Goal: Task Accomplishment & Management: Manage account settings

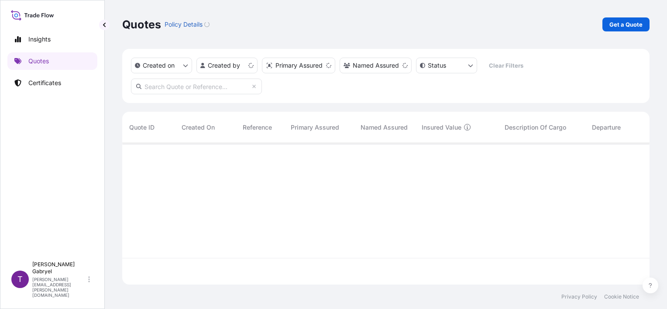
scroll to position [140, 520]
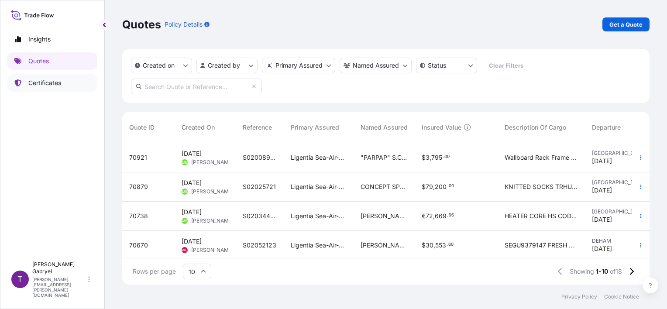
click at [54, 87] on p "Certificates" at bounding box center [44, 83] width 33 height 9
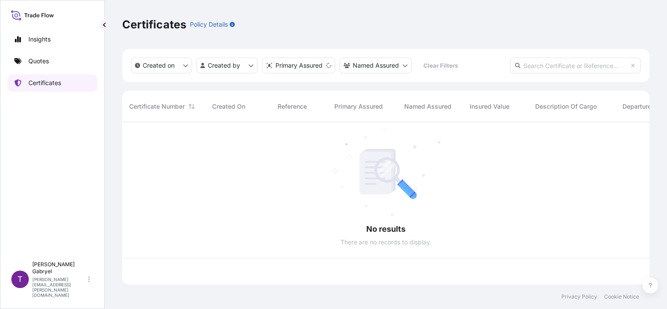
scroll to position [161, 520]
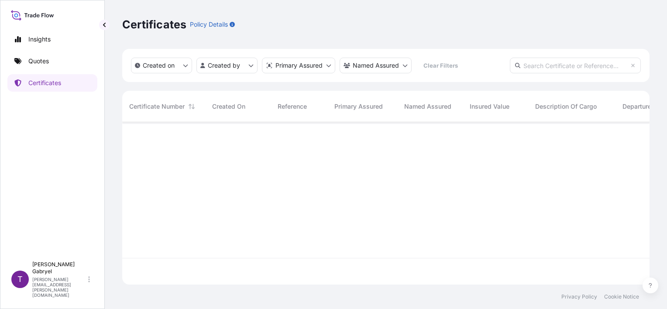
click at [589, 65] on input "text" at bounding box center [575, 66] width 131 height 16
paste input "S02056436"
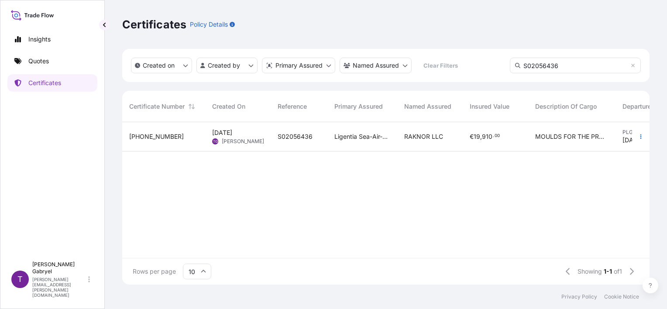
type input "S02056436"
click at [533, 129] on div "MOULDS FOR THE PRODUCTION OF CONCRETE PRODUCTS RECTANGULAR SN 25060142 25020323…" at bounding box center [571, 136] width 87 height 29
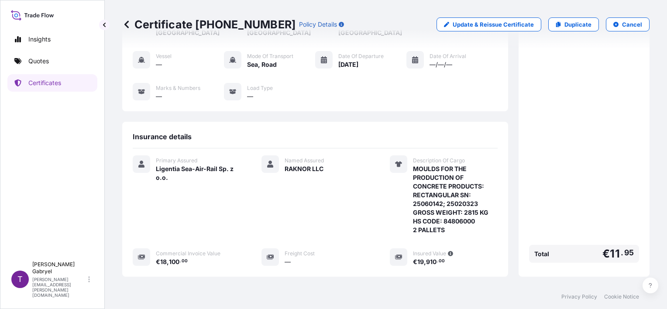
scroll to position [131, 0]
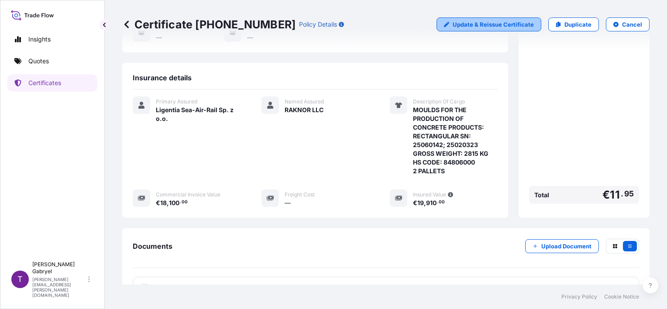
click at [519, 26] on p "Update & Reissue Certificate" at bounding box center [493, 24] width 81 height 9
select select "Road / [GEOGRAPHIC_DATA]"
select select "Sea"
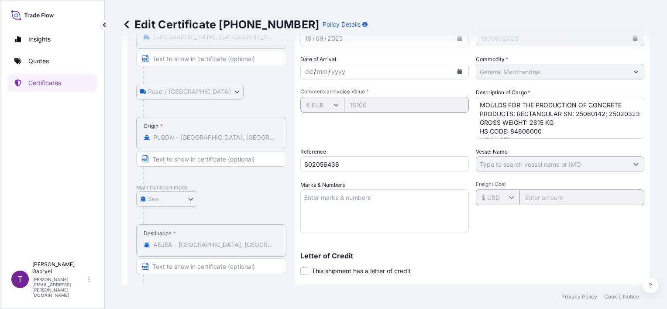
scroll to position [44, 0]
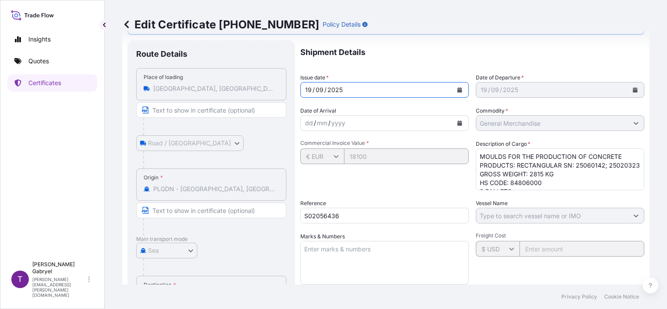
click at [311, 90] on div "19" at bounding box center [308, 90] width 8 height 10
click at [313, 89] on div "/" at bounding box center [314, 90] width 2 height 10
click at [311, 90] on div "19" at bounding box center [308, 90] width 8 height 10
click at [457, 88] on icon "Calendar" at bounding box center [459, 89] width 5 height 5
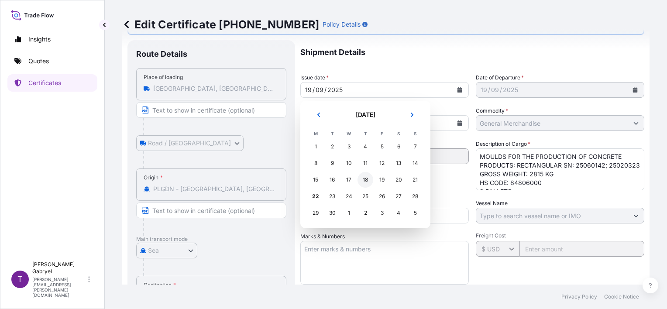
click at [370, 180] on div "18" at bounding box center [366, 180] width 16 height 16
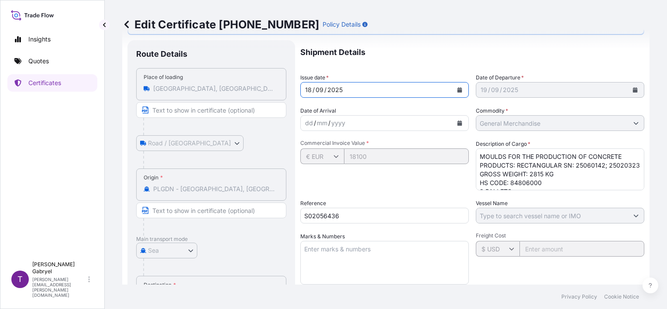
click at [556, 173] on textarea "MOULDS FOR THE PRODUCTION OF CONCRETE PRODUCTS: RECTANGULAR SN: 25060142; 25020…" at bounding box center [560, 169] width 169 height 42
click at [506, 171] on textarea "MOULDS FOR THE PRODUCTION OF CONCRETE PRODUCTS: RECTANGULAR SN: 25060142; 25020…" at bounding box center [560, 169] width 169 height 42
drag, startPoint x: 505, startPoint y: 174, endPoint x: 458, endPoint y: 140, distance: 58.2
click at [458, 140] on div "Shipment Details Issue date * [DATE] Date of Departure * [DATE] Date of Arrival…" at bounding box center [472, 231] width 344 height 383
paste textarea "CARGO DESCRIPTION 1 LOWER PART TAMPERHEAD + SET SHOES, 6 RECTANGULAR 60/30/6, W…"
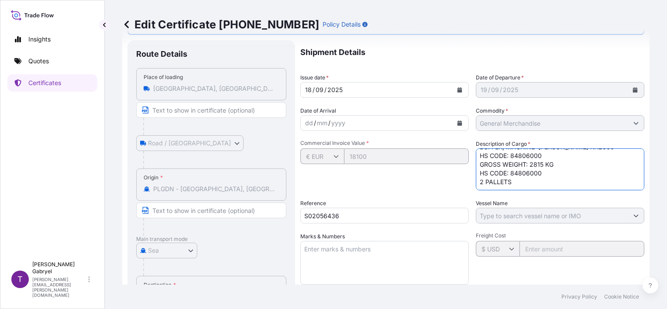
scroll to position [70, 0]
drag, startPoint x: 540, startPoint y: 174, endPoint x: 457, endPoint y: 175, distance: 83.0
click at [457, 175] on div "Shipment Details Issue date * [DATE] Date of Departure * [DATE] Date of Arrival…" at bounding box center [472, 231] width 344 height 383
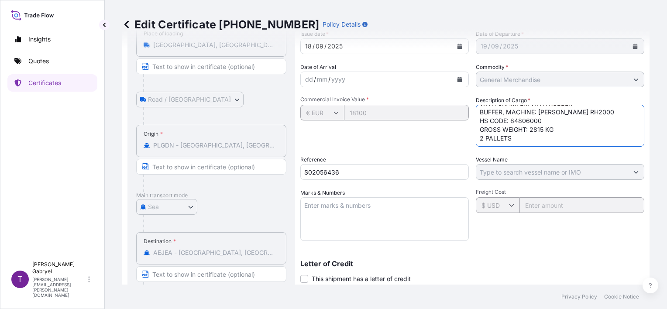
click at [476, 139] on textarea "MOULDS FOR THE PRODUCTION OF CONCRETE PRODUCTS: RECTANGULAR SN: 25060142; 25020…" at bounding box center [560, 126] width 169 height 42
type textarea "CARGO DESCRIPTION 1 LOWER PART TAMPERHEAD + SET SHOES, 6 RECTANGULAR 60/30/6, W…"
click at [548, 132] on textarea "MOULDS FOR THE PRODUCTION OF CONCRETE PRODUCTS: RECTANGULAR SN: 25060142; 25020…" at bounding box center [560, 126] width 169 height 42
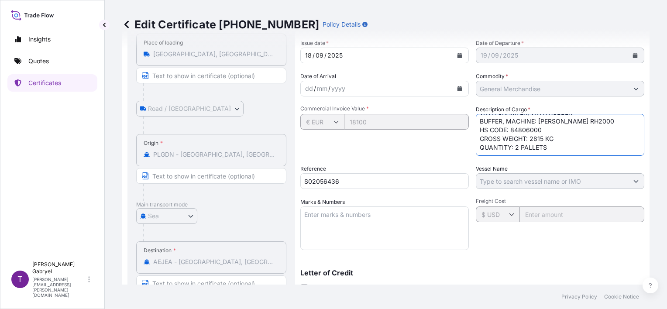
scroll to position [211, 0]
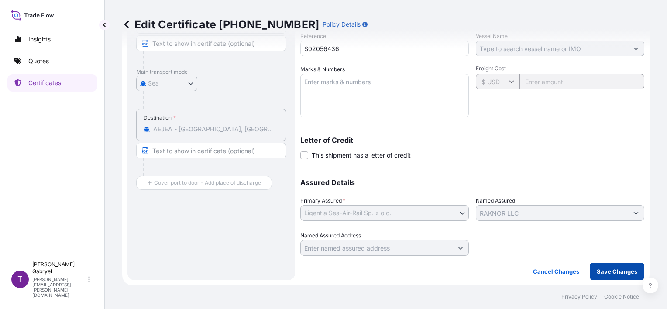
click at [618, 269] on p "Save Changes" at bounding box center [617, 271] width 41 height 9
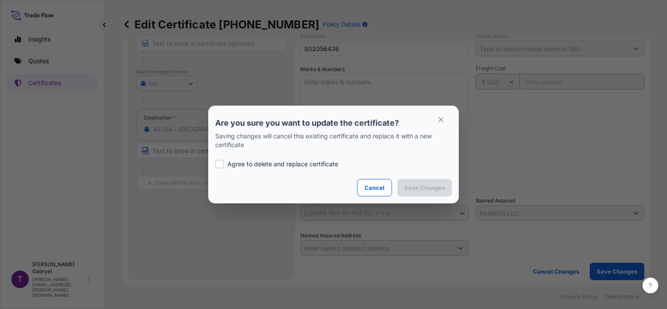
click at [295, 175] on div "Agree to delete and replace certificate" at bounding box center [333, 164] width 237 height 30
click at [295, 166] on p "Agree to delete and replace certificate" at bounding box center [282, 164] width 111 height 9
checkbox input "true"
click at [413, 184] on p "Save Changes" at bounding box center [424, 187] width 41 height 9
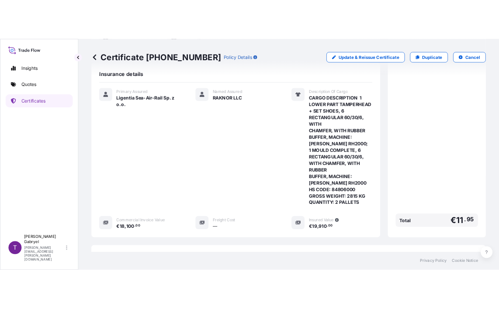
scroll to position [271, 0]
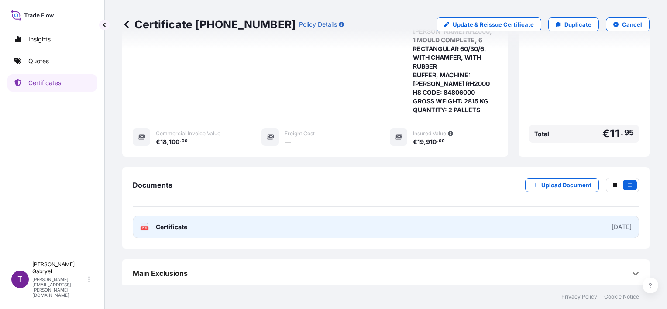
click at [182, 228] on span "Certificate" at bounding box center [171, 227] width 31 height 9
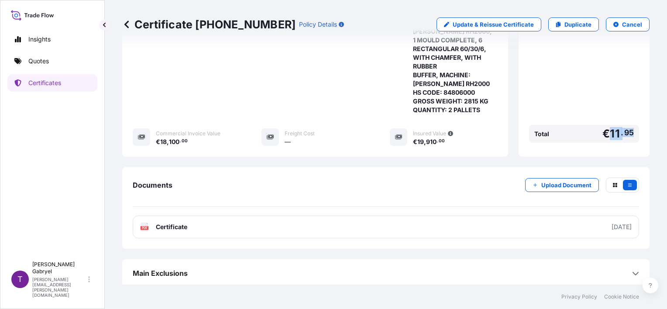
drag, startPoint x: 627, startPoint y: 130, endPoint x: 603, endPoint y: 132, distance: 23.6
click at [603, 132] on div "Total € 11 . 95" at bounding box center [584, 134] width 110 height 18
copy span "11 . 95"
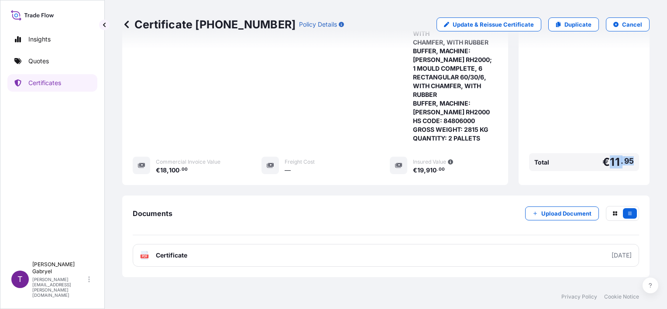
scroll to position [227, 0]
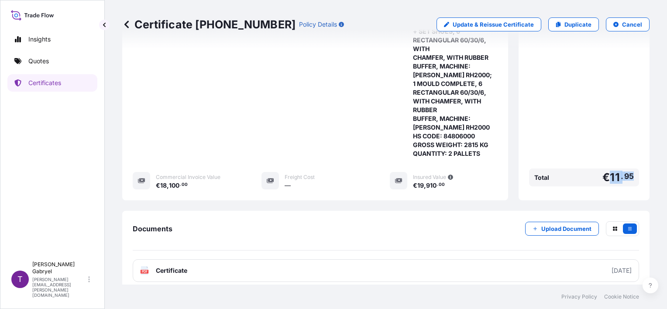
click at [622, 105] on div "Premium € 11 . 95 Total € 11 . 95" at bounding box center [584, 22] width 110 height 334
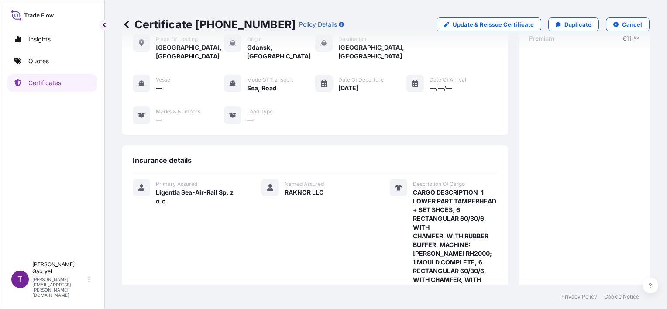
scroll to position [0, 0]
